Goal: Task Accomplishment & Management: Use online tool/utility

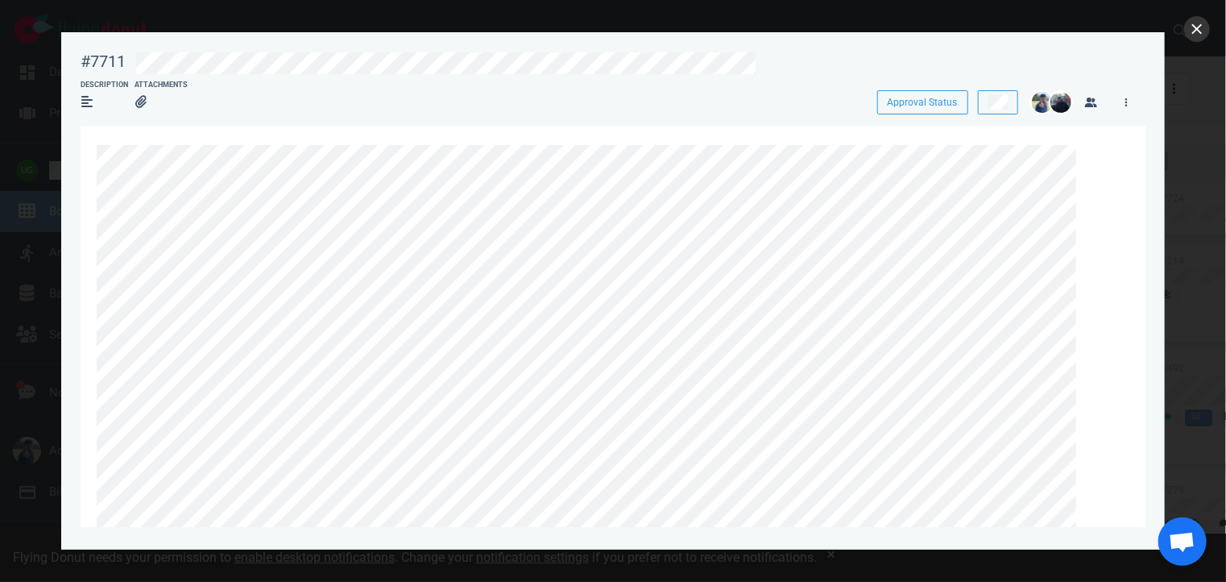
scroll to position [224, 0]
click at [1191, 33] on button "close" at bounding box center [1197, 29] width 26 height 26
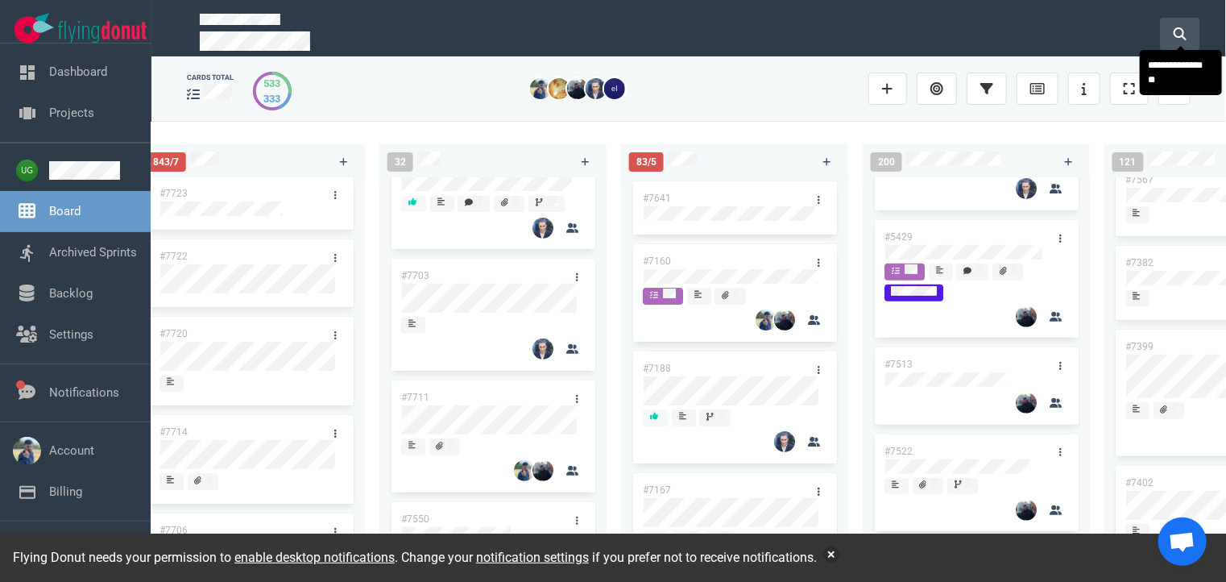
click at [1187, 33] on button at bounding box center [1180, 34] width 40 height 32
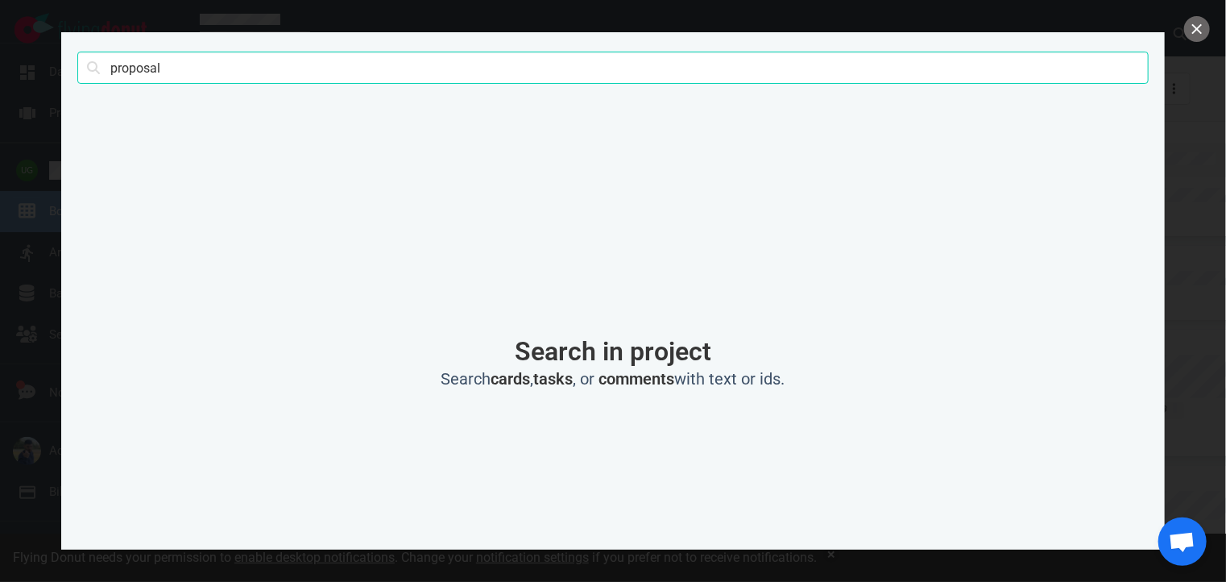
drag, startPoint x: 734, startPoint y: 72, endPoint x: -6, endPoint y: 207, distance: 752.6
click at [0, 207] on html "Open Menu Close Menu Open Menu Filter Backlog Assignees Add users to filter by …" at bounding box center [613, 291] width 1226 height 582
type input "7702"
click button "Search" at bounding box center [0, 0] width 0 height 0
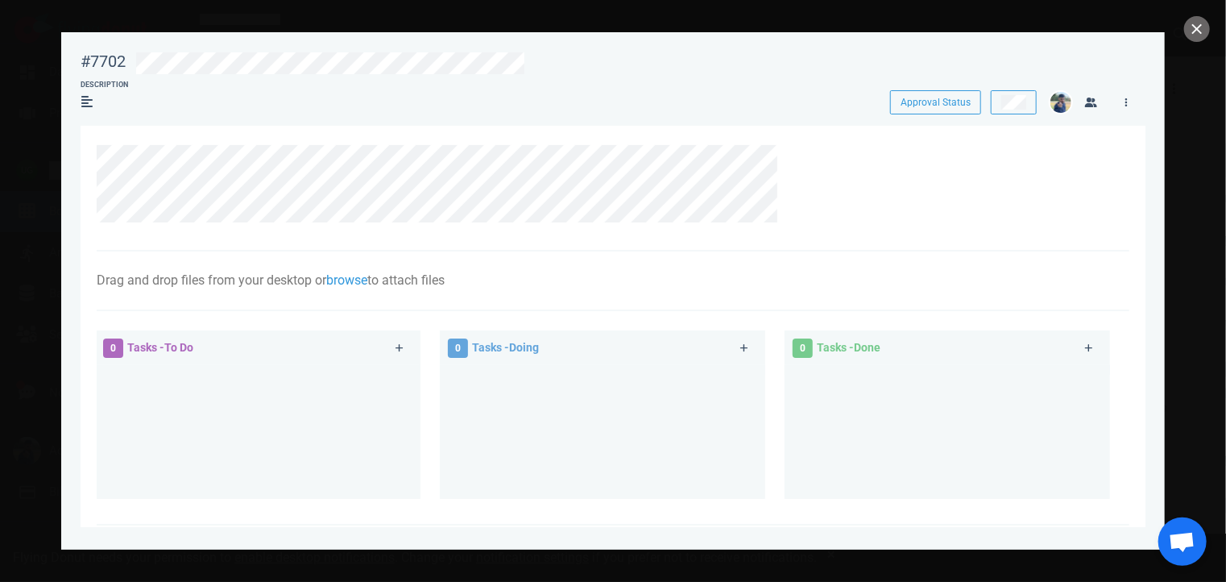
click at [673, 276] on div "Drag and drop files from your desktop or browse to attach files Attach Files Co…" at bounding box center [608, 280] width 1023 height 19
click at [1026, 212] on div at bounding box center [604, 183] width 1015 height 77
click at [1192, 30] on button "close" at bounding box center [1197, 29] width 26 height 26
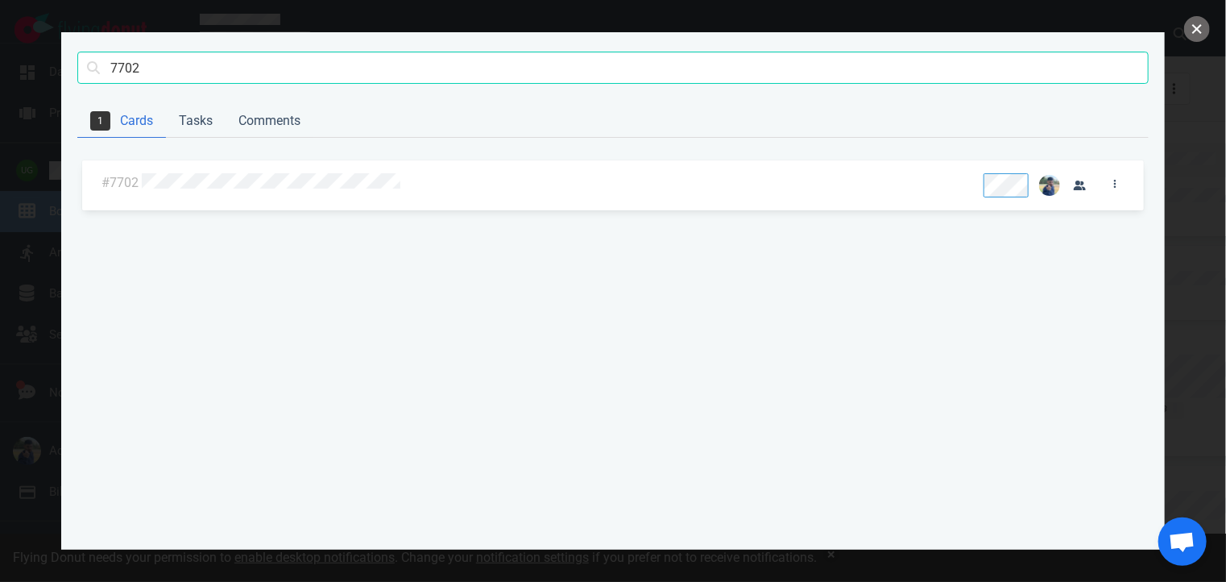
click at [1192, 30] on button "close" at bounding box center [1197, 29] width 26 height 26
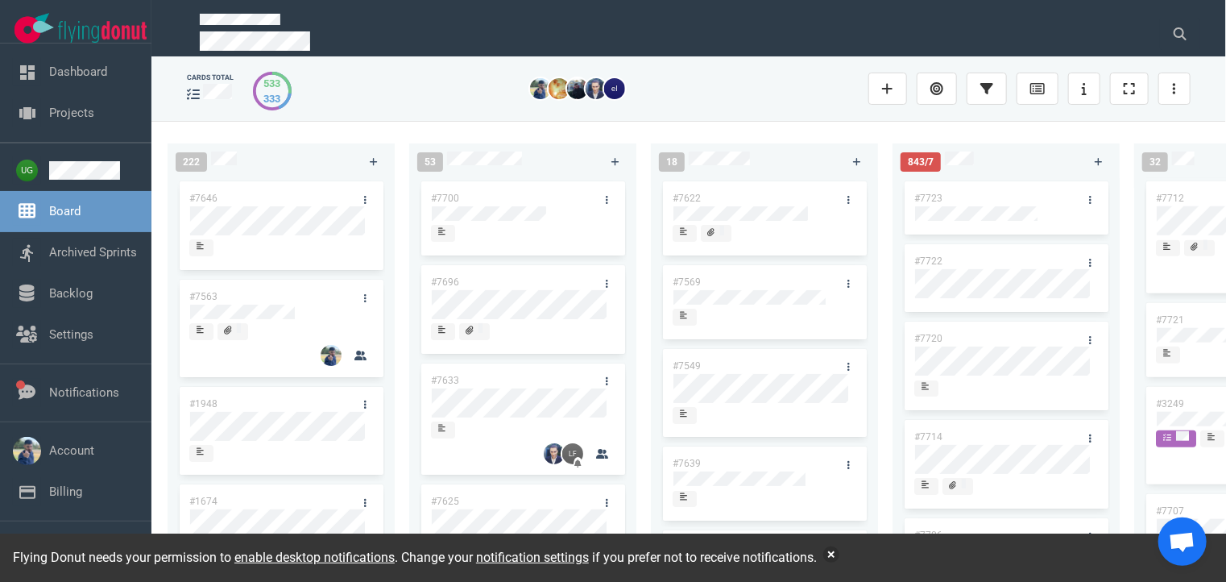
scroll to position [259, 0]
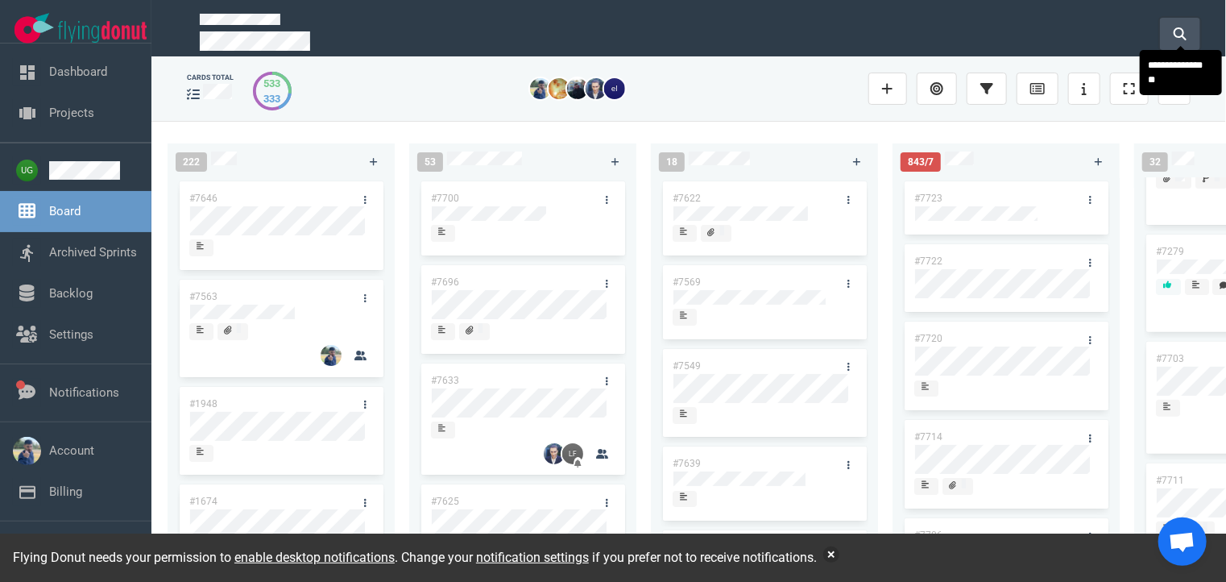
click at [1181, 27] on icon at bounding box center [1180, 33] width 13 height 13
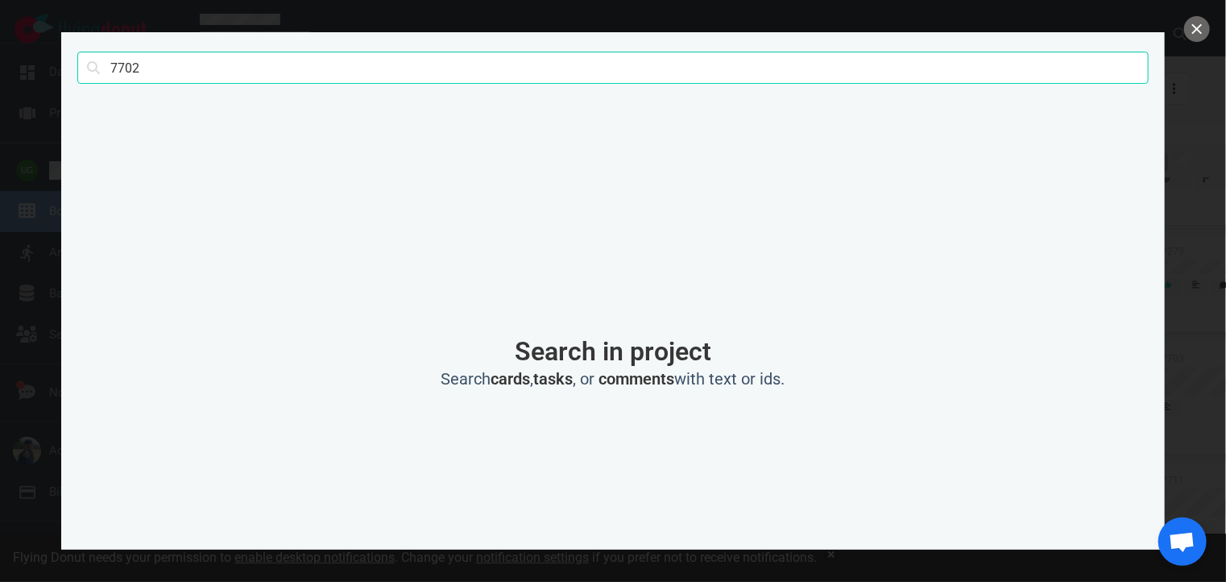
click at [861, 77] on input "7702" at bounding box center [612, 68] width 1071 height 32
click button "Search" at bounding box center [0, 0] width 0 height 0
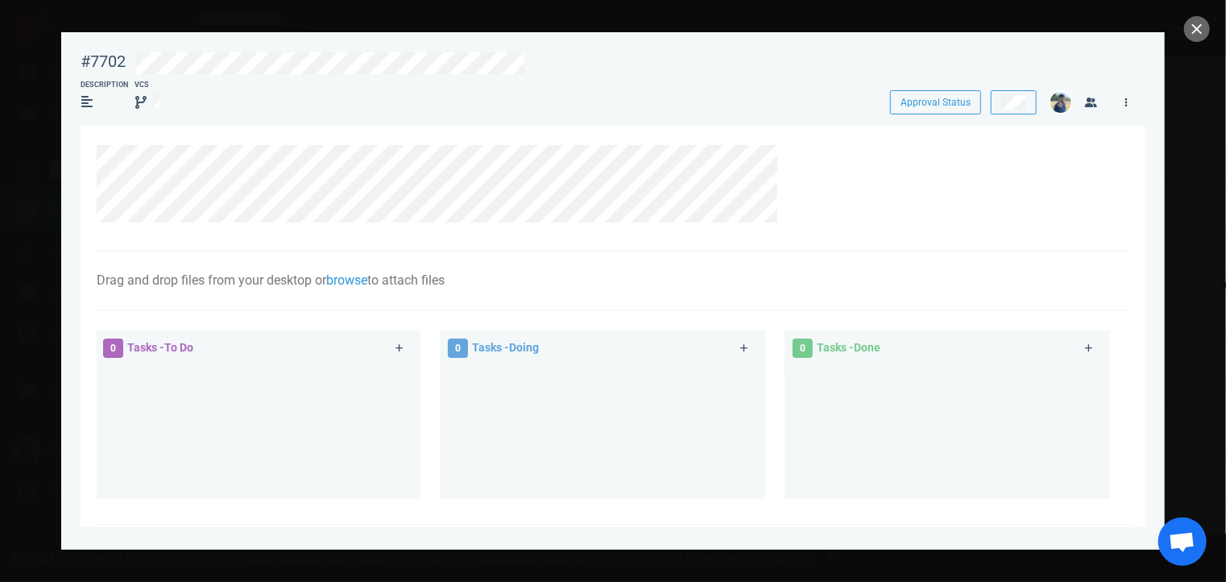
click at [1120, 111] on link at bounding box center [1126, 102] width 26 height 20
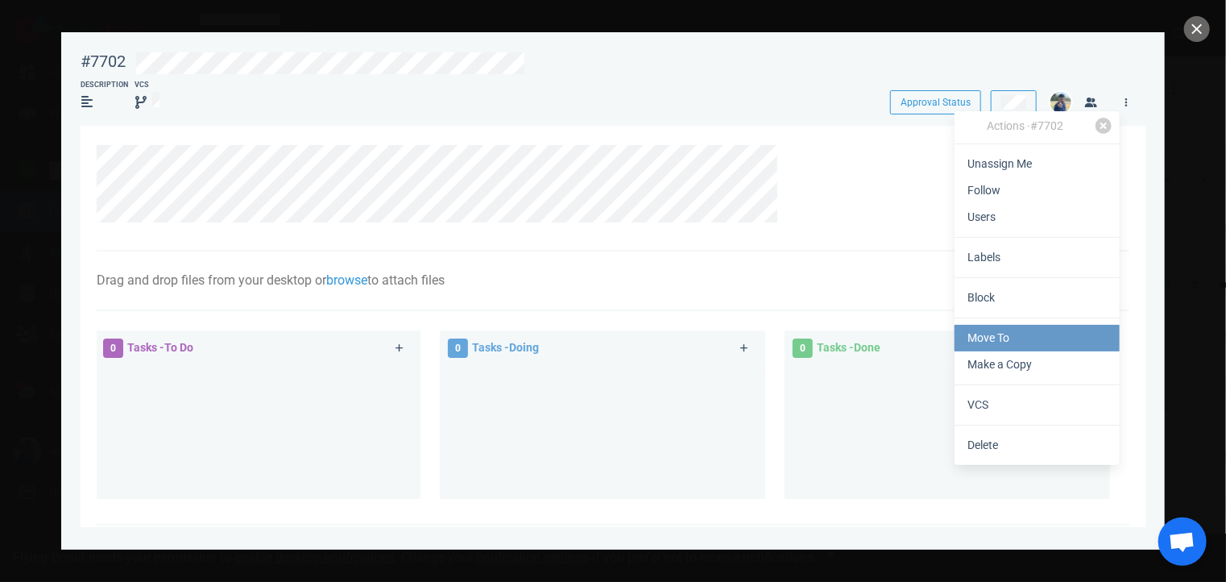
click at [986, 339] on link "Move To" at bounding box center [1037, 338] width 165 height 27
select select "sprint"
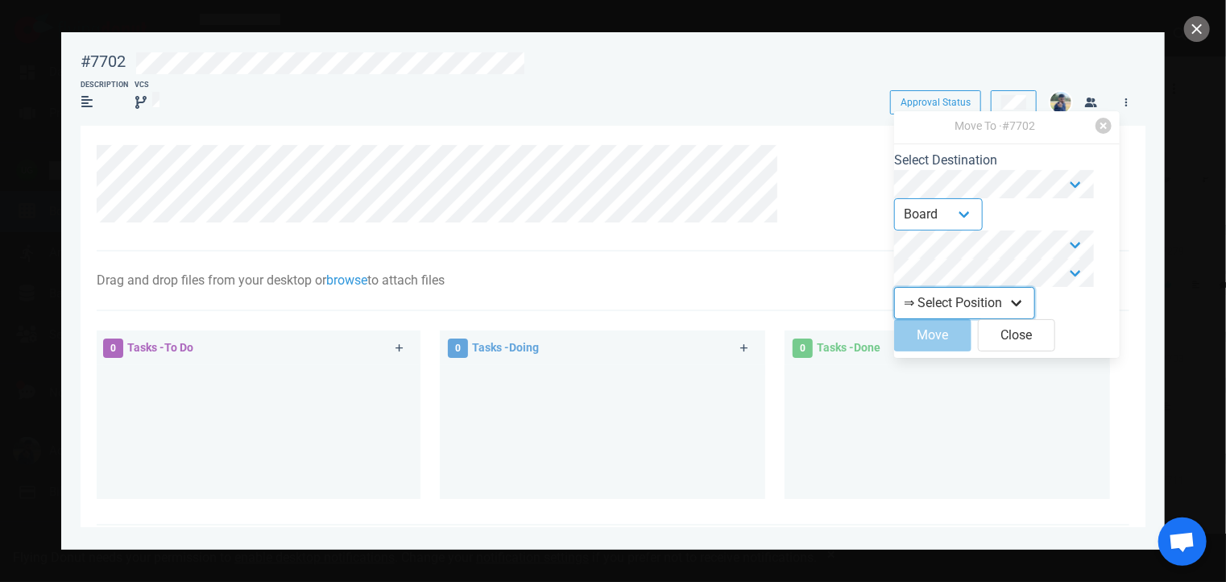
click at [932, 319] on select "⇒ Select Position Top Bottom" at bounding box center [964, 303] width 141 height 32
select select "top"
click at [907, 296] on select "⇒ Select Position Top Bottom" at bounding box center [964, 303] width 141 height 32
click at [923, 348] on button "Move" at bounding box center [932, 335] width 77 height 32
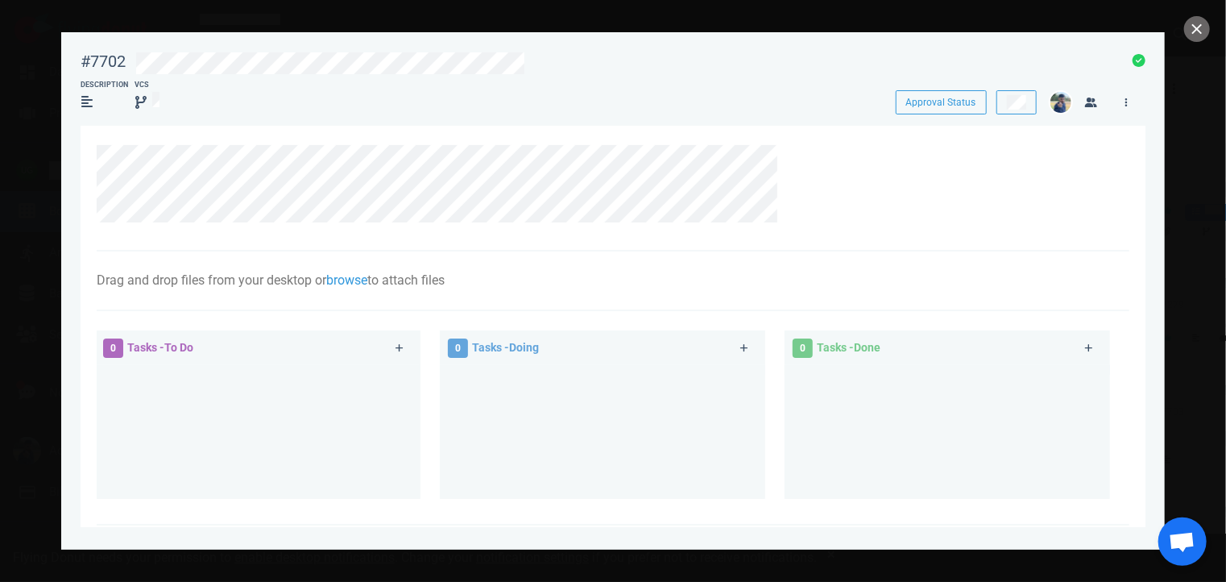
scroll to position [313, 0]
click at [1192, 23] on button "close" at bounding box center [1197, 29] width 26 height 26
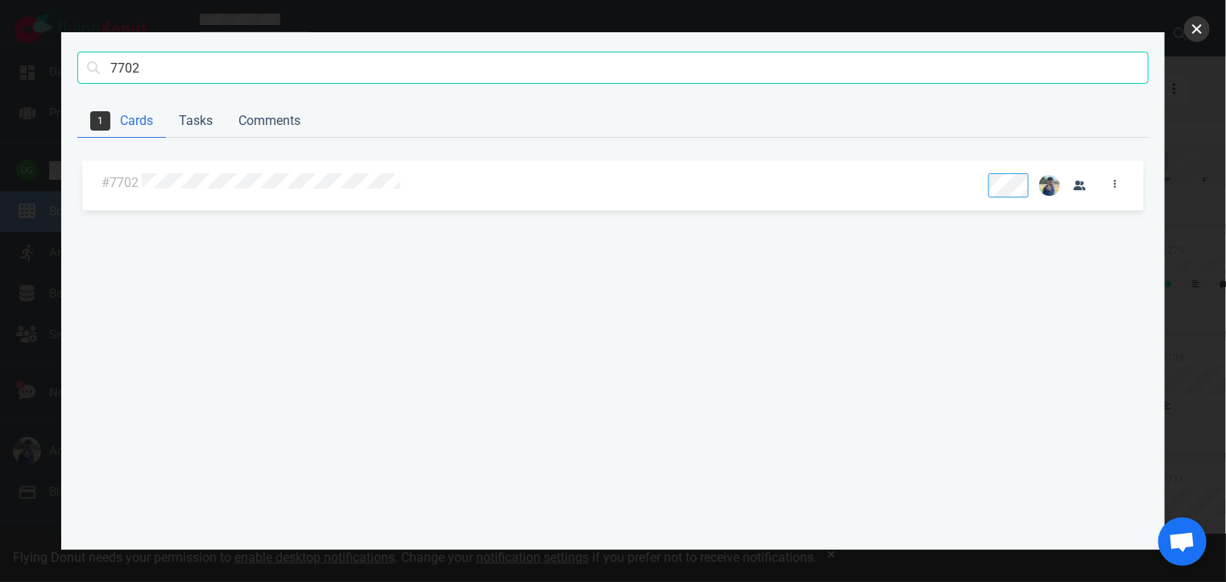
click at [1205, 27] on button "close" at bounding box center [1197, 29] width 26 height 26
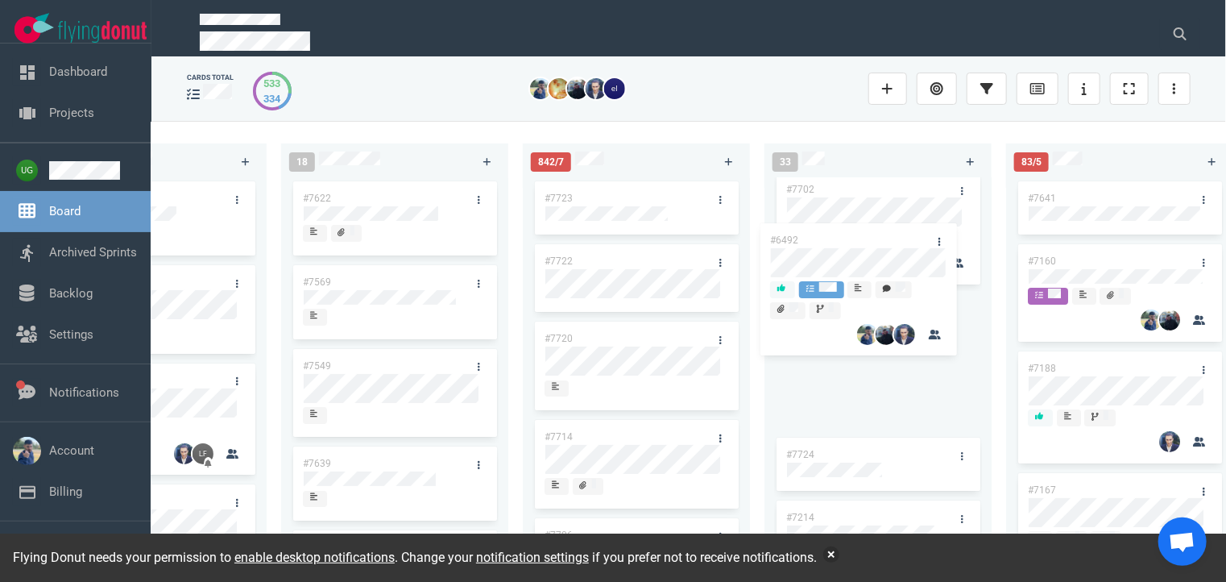
scroll to position [0, 0]
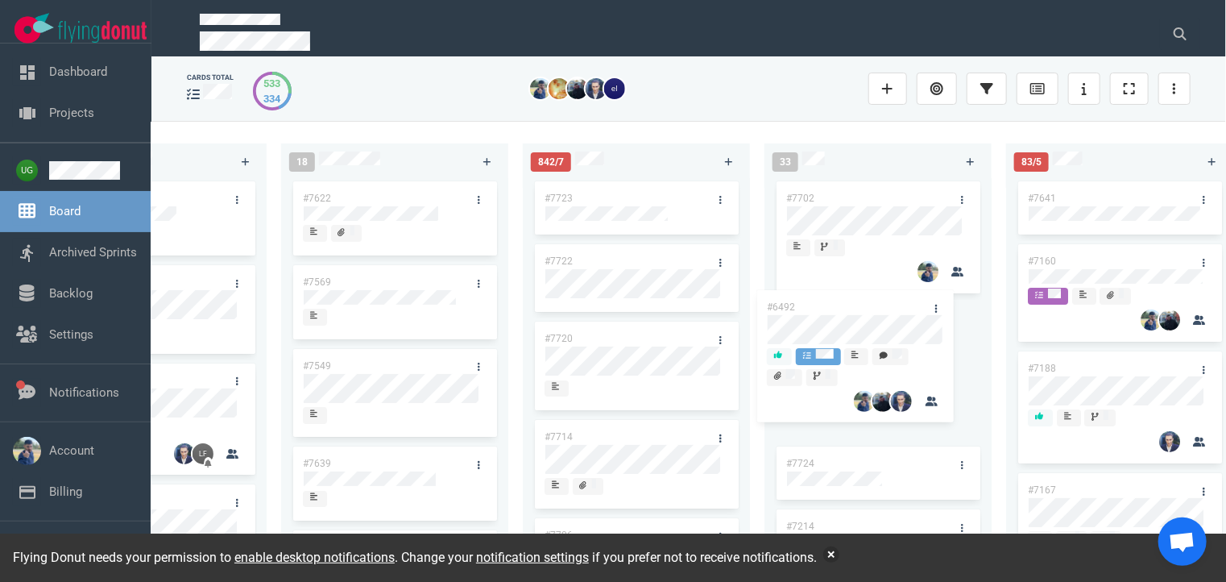
drag, startPoint x: 880, startPoint y: 234, endPoint x: 864, endPoint y: 301, distance: 68.8
click at [864, 301] on div "#7702 #7724 #7214 #6492 #7279 #7703 #7711 #7550 #7712 #7721 #3249 #7707 #6492" at bounding box center [878, 362] width 208 height 369
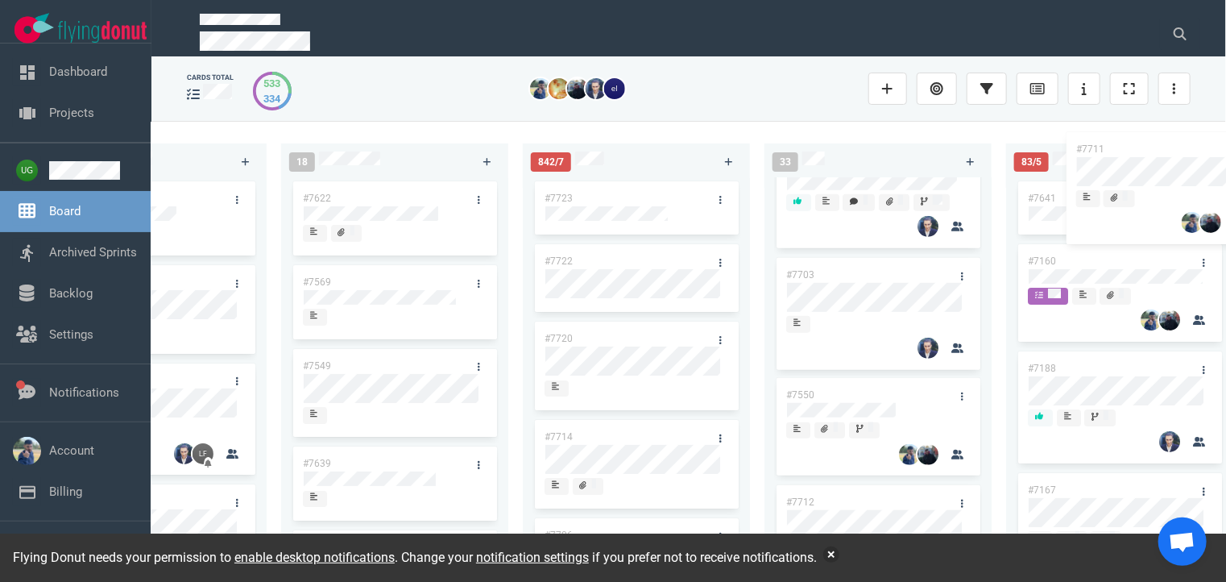
scroll to position [0, 503]
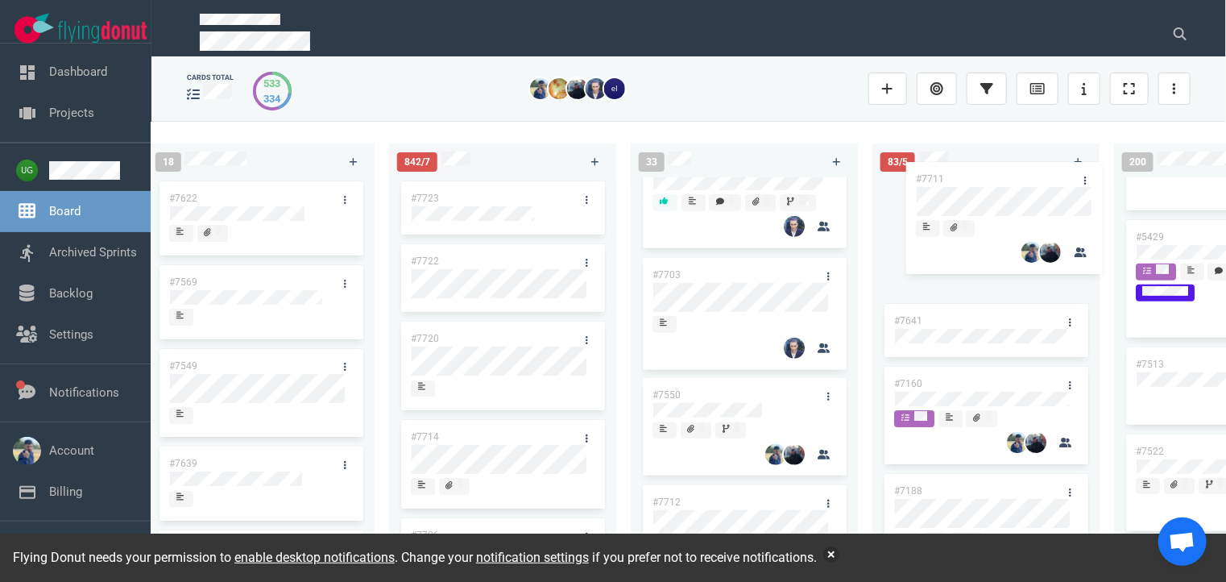
drag, startPoint x: 876, startPoint y: 404, endPoint x: 980, endPoint y: 184, distance: 242.5
click at [980, 184] on div "222 #7646 #7563 #1948 #1674 #1617 #1660 #362 #4673 53 #7700 #7696 #7633 #7625 #…" at bounding box center [688, 351] width 1075 height 460
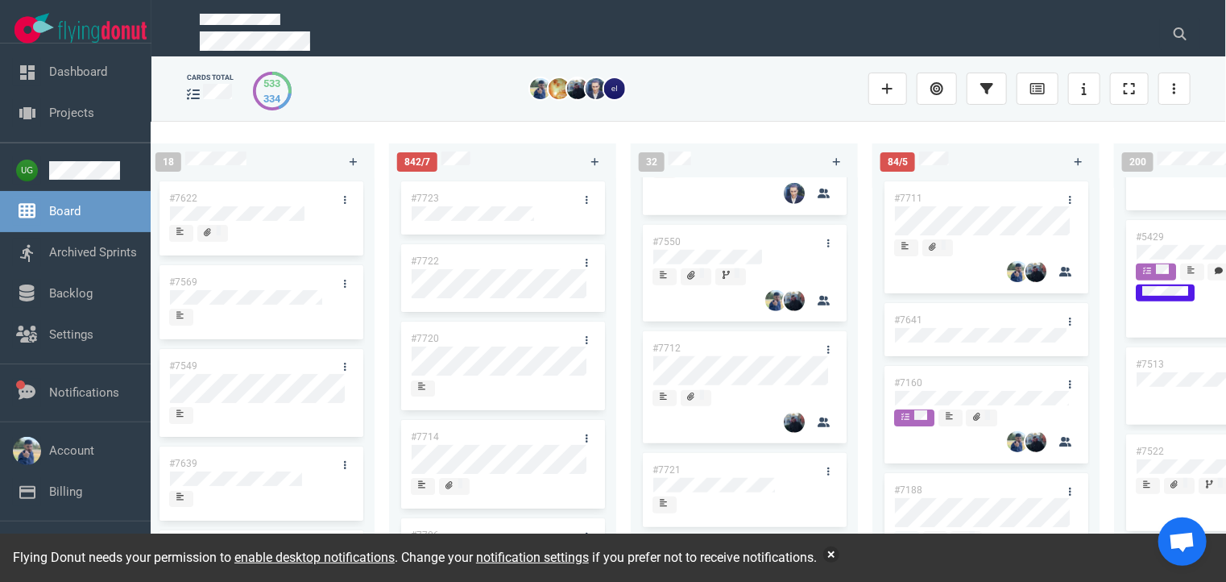
scroll to position [616, 0]
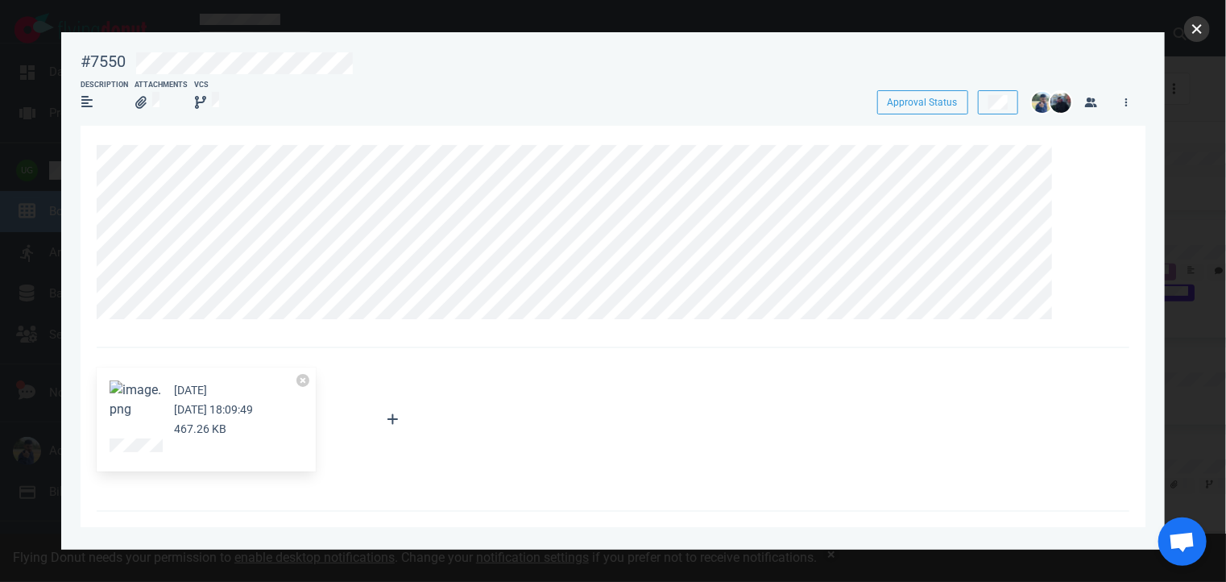
click at [1199, 34] on button "close" at bounding box center [1197, 29] width 26 height 26
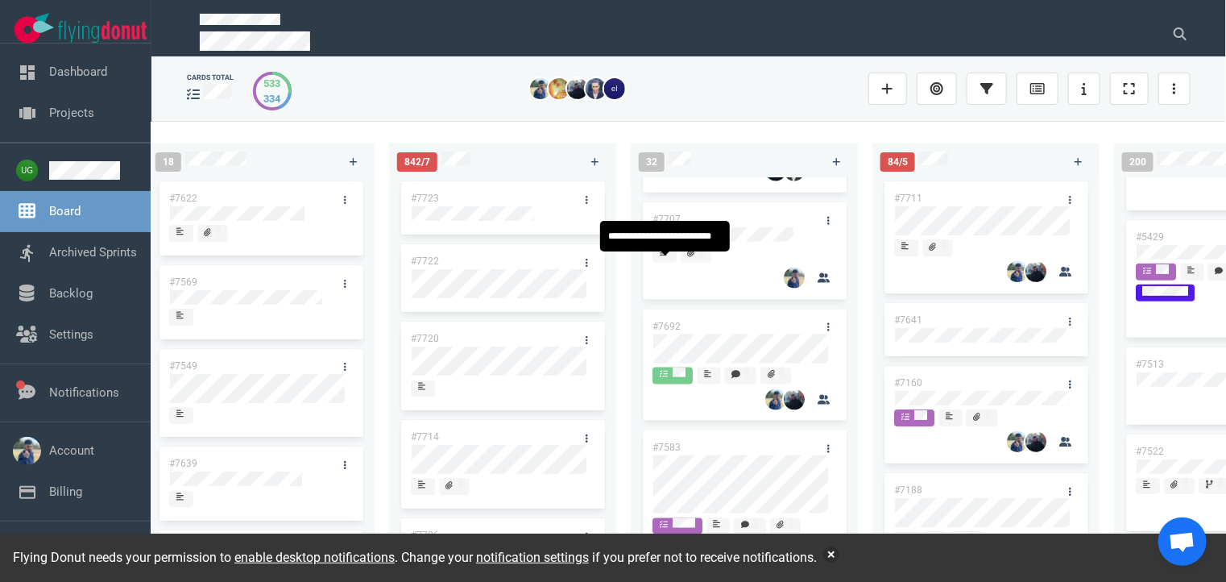
scroll to position [1038, 0]
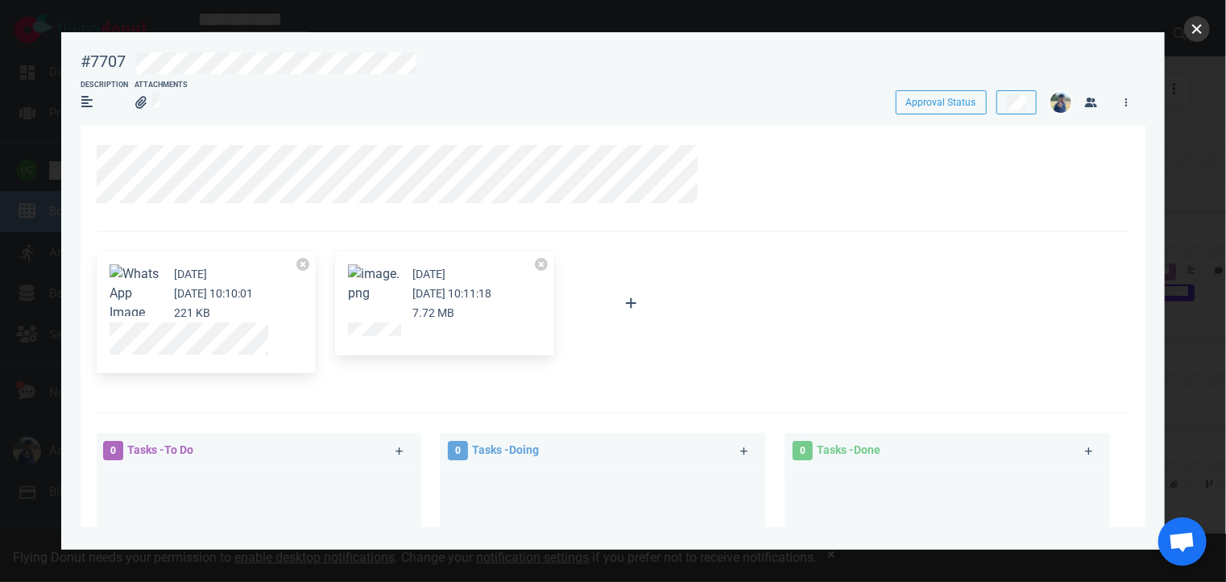
click at [1192, 23] on button "close" at bounding box center [1197, 29] width 26 height 26
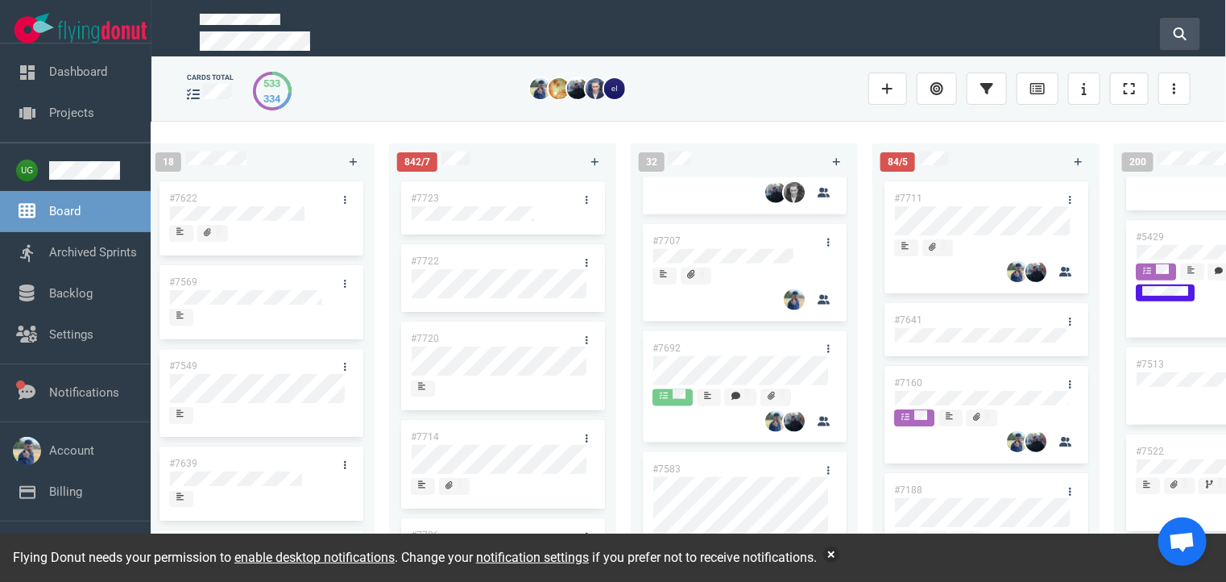
click at [1181, 30] on icon at bounding box center [1180, 33] width 13 height 13
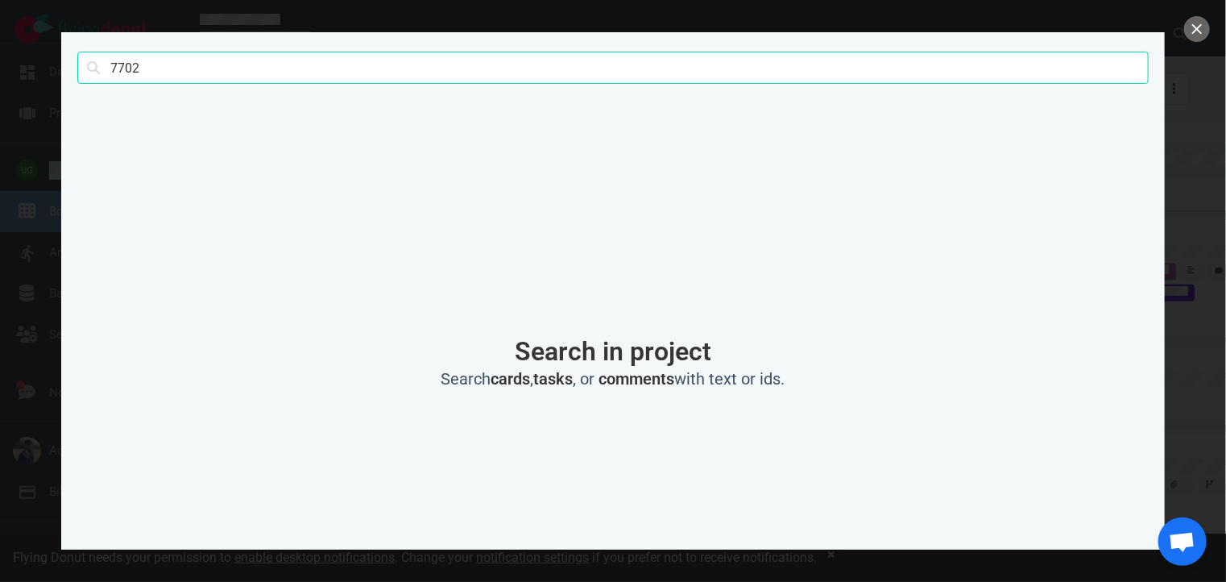
click at [832, 62] on input "7702" at bounding box center [612, 68] width 1071 height 32
type input "kiosk"
click button "Search" at bounding box center [0, 0] width 0 height 0
